Goal: Navigation & Orientation: Go to known website

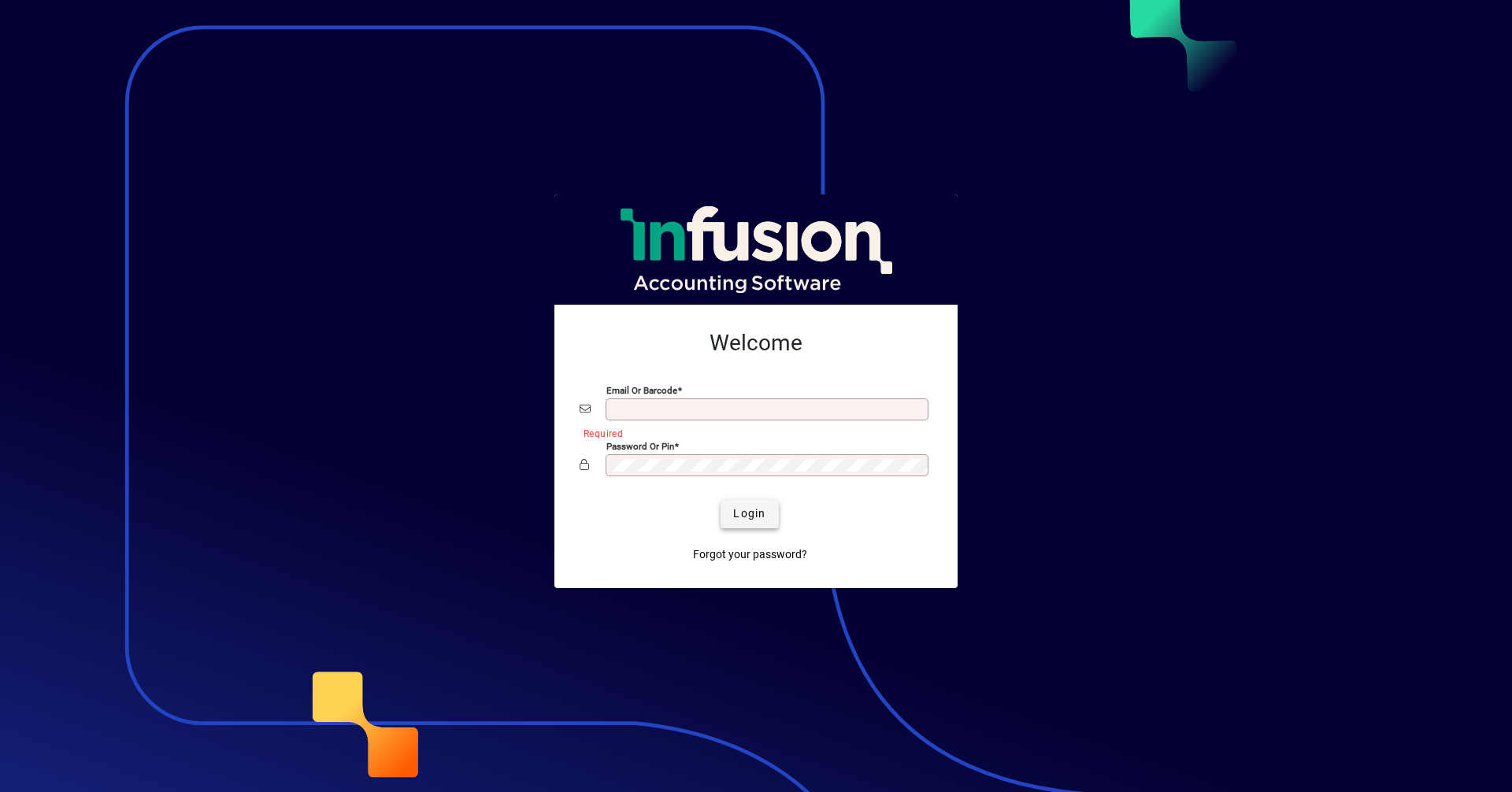
type input "**********"
click at [761, 517] on span "Login" at bounding box center [749, 514] width 32 height 17
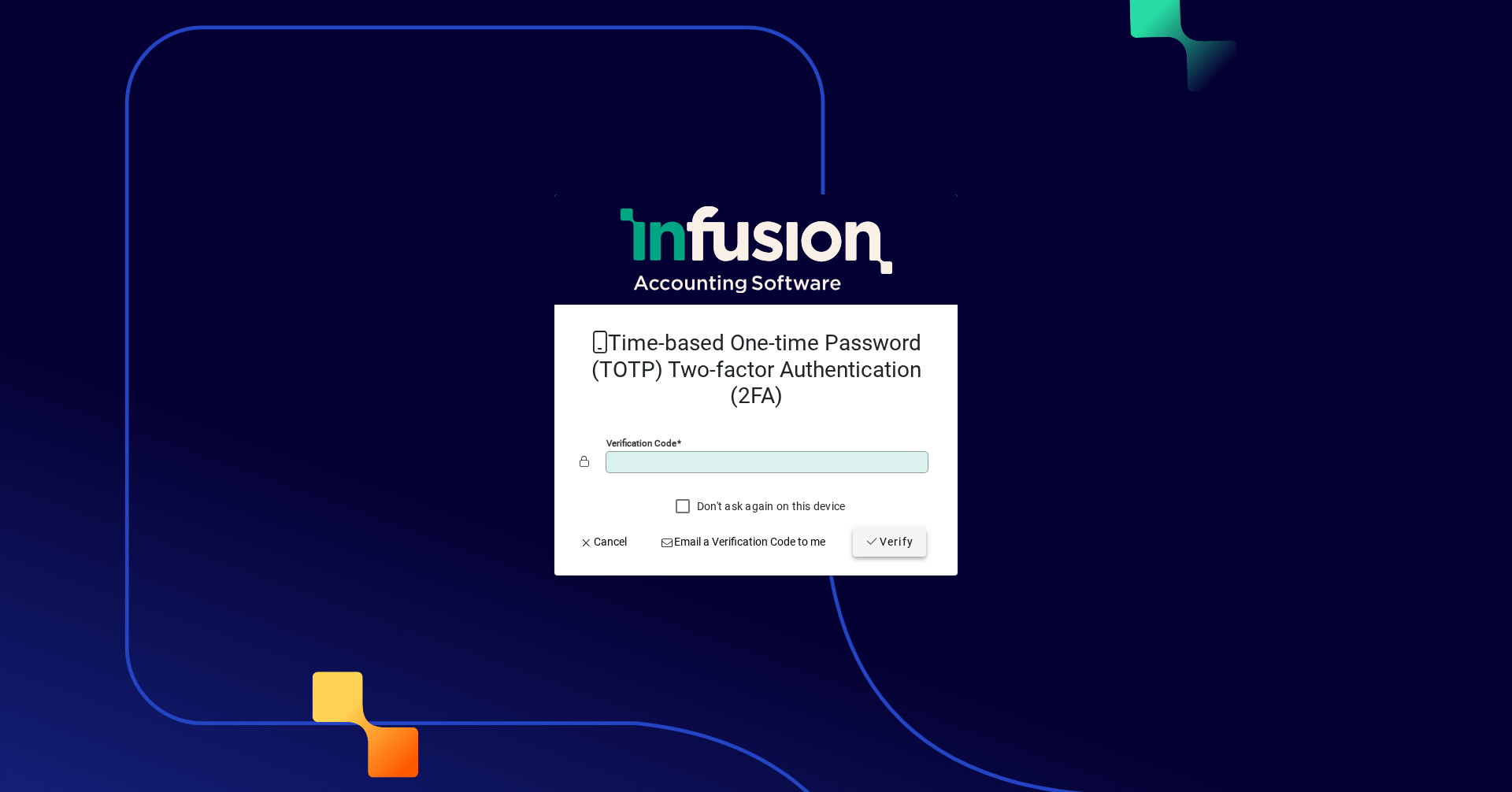
type input "******"
click at [903, 544] on span "Verify" at bounding box center [890, 542] width 48 height 17
